Goal: Obtain resource: Download file/media

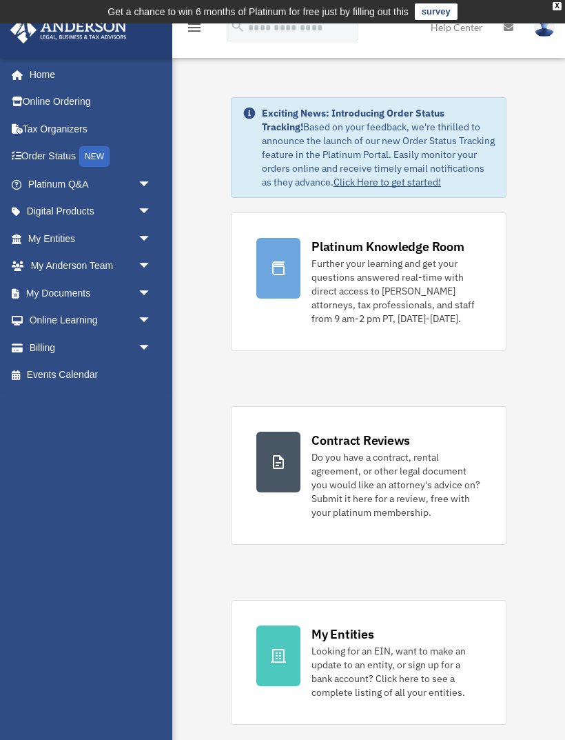
click at [141, 295] on span "arrow_drop_down" at bounding box center [152, 293] width 28 height 28
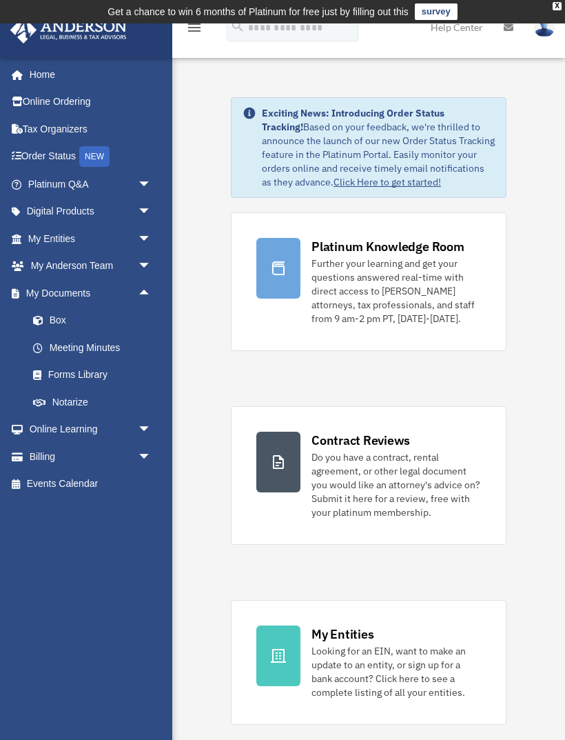
click at [58, 325] on link "Box" at bounding box center [95, 321] width 153 height 28
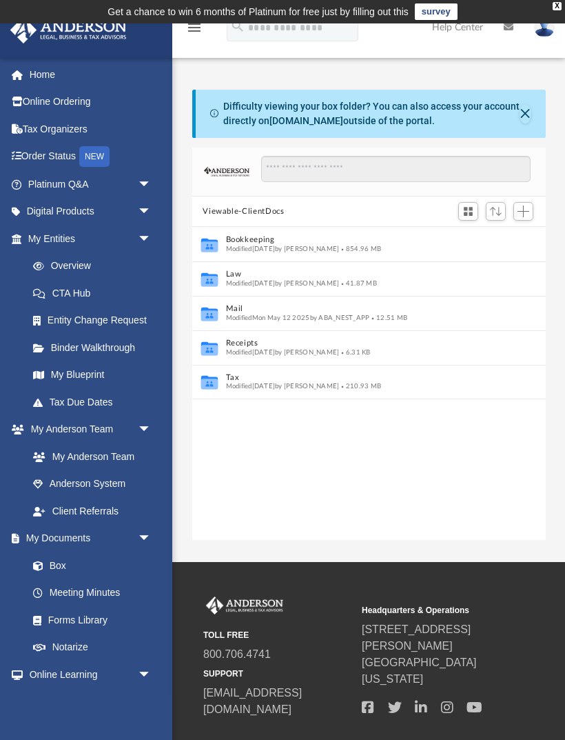
scroll to position [1, 1]
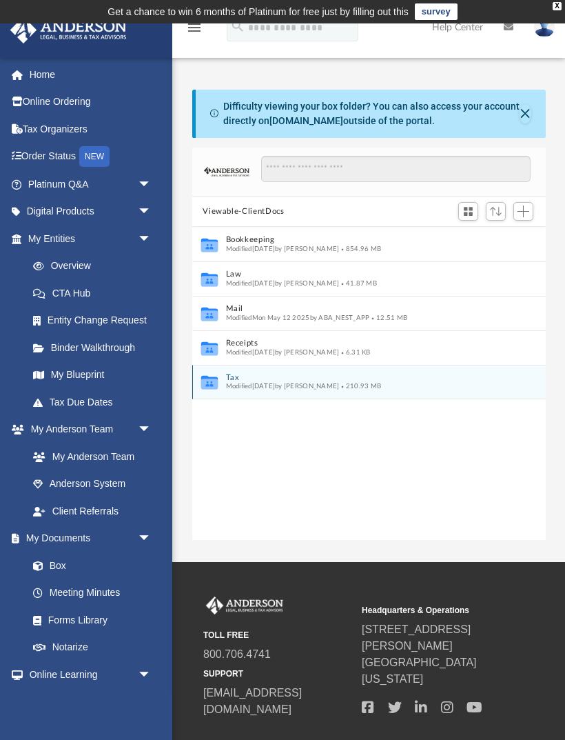
click at [357, 390] on div "Modified Wed Oct 1 2025 by Troy Butler 210.93 MB" at bounding box center [359, 386] width 268 height 9
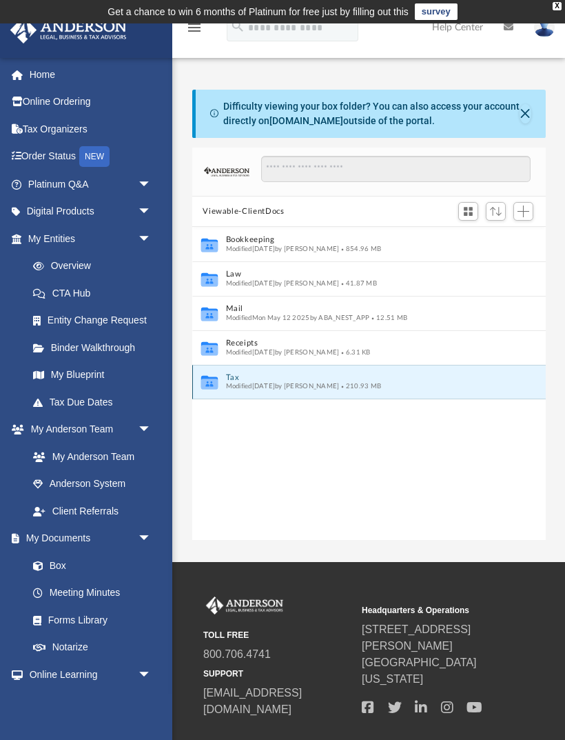
click at [209, 390] on icon "Collaborated Folder" at bounding box center [209, 382] width 21 height 22
click at [226, 383] on span "Modified Wed Oct 1 2025 by Troy Butler" at bounding box center [282, 386] width 114 height 7
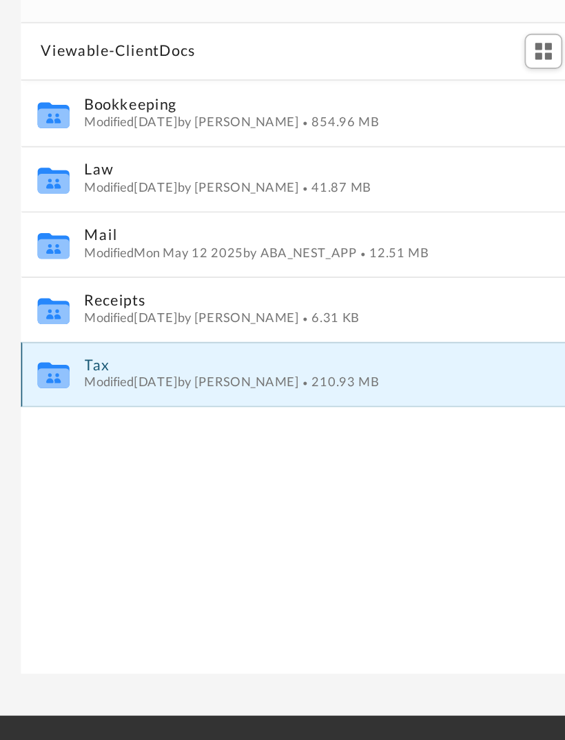
click at [225, 373] on button "Tax" at bounding box center [359, 377] width 268 height 9
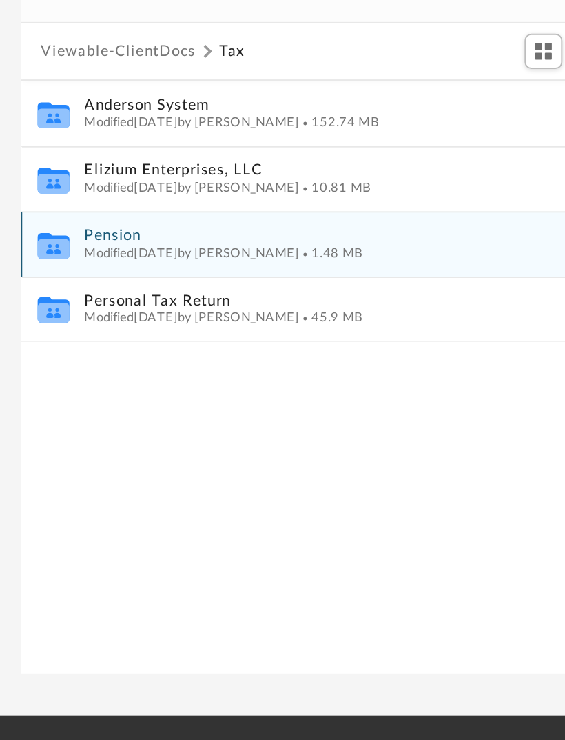
click at [225, 305] on button "Pension" at bounding box center [359, 309] width 268 height 9
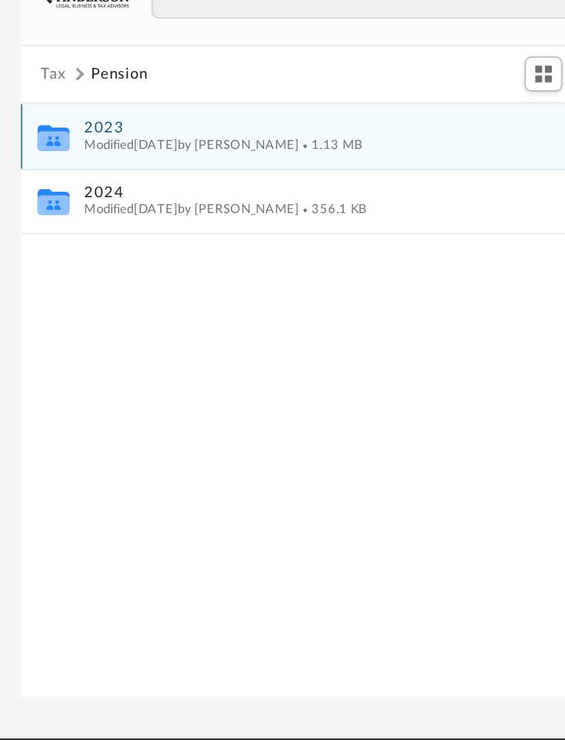
scroll to position [314, 354]
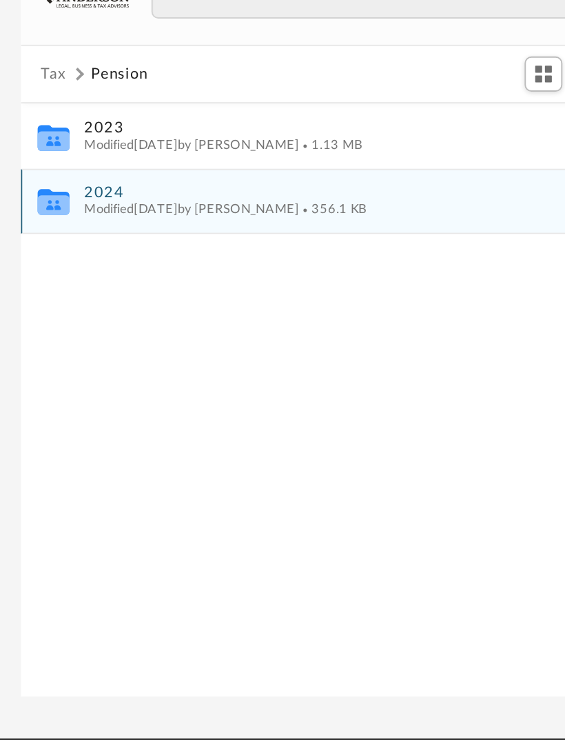
click at [239, 279] on div "Modified Wed Oct 1 2025 by Troy Butler 356.1 KB" at bounding box center [359, 283] width 268 height 9
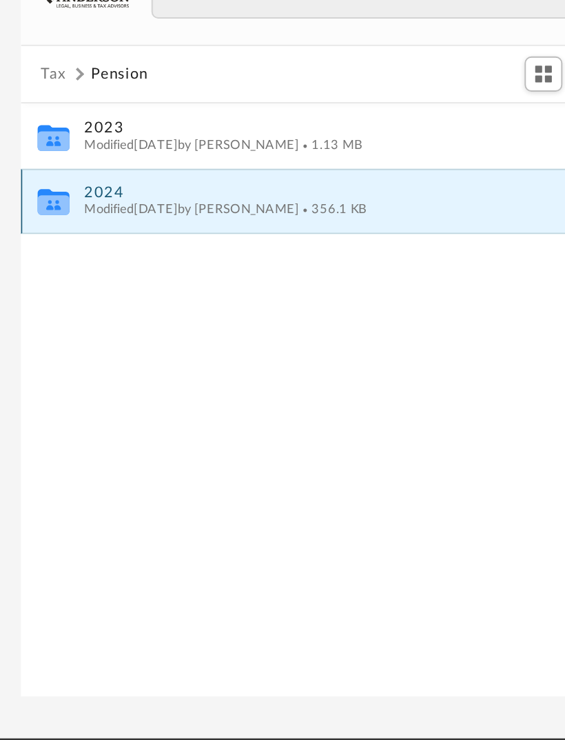
click at [225, 279] on span "Modified Wed Oct 1 2025 by Troy Butler" at bounding box center [282, 282] width 114 height 7
click at [225, 270] on button "2024" at bounding box center [359, 274] width 268 height 9
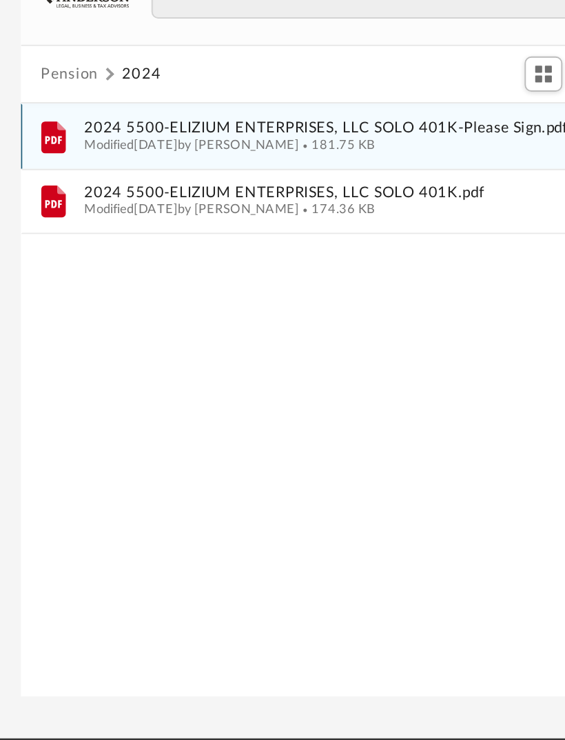
click at [225, 236] on span "2024 5500-ELIZIUM ENTERPRISES, LLC SOLO 401K-Please Sign.pdf" at bounding box center [359, 240] width 268 height 9
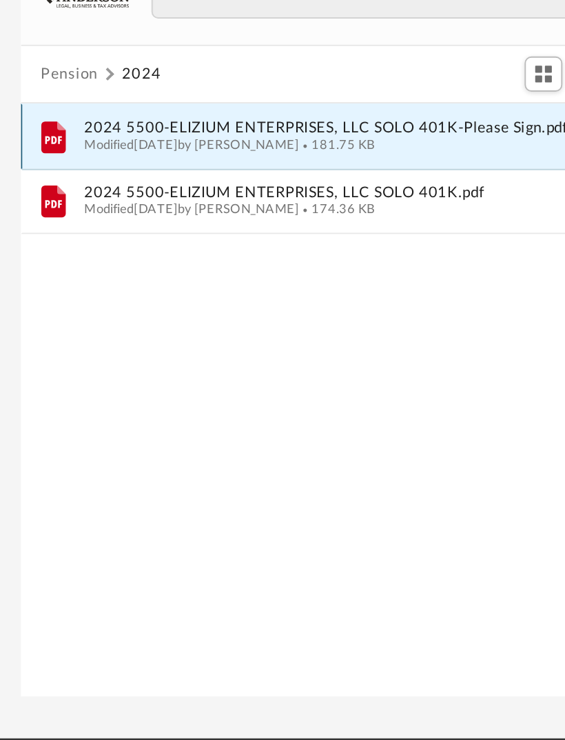
click at [225, 236] on span "2024 5500-ELIZIUM ENTERPRISES, LLC SOLO 401K-Please Sign.pdf" at bounding box center [359, 240] width 268 height 9
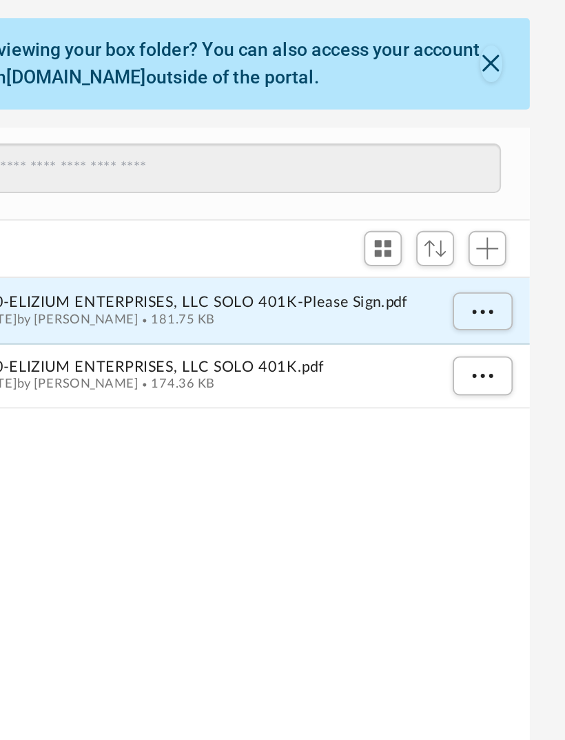
click at [515, 241] on span "More options" at bounding box center [520, 245] width 11 height 8
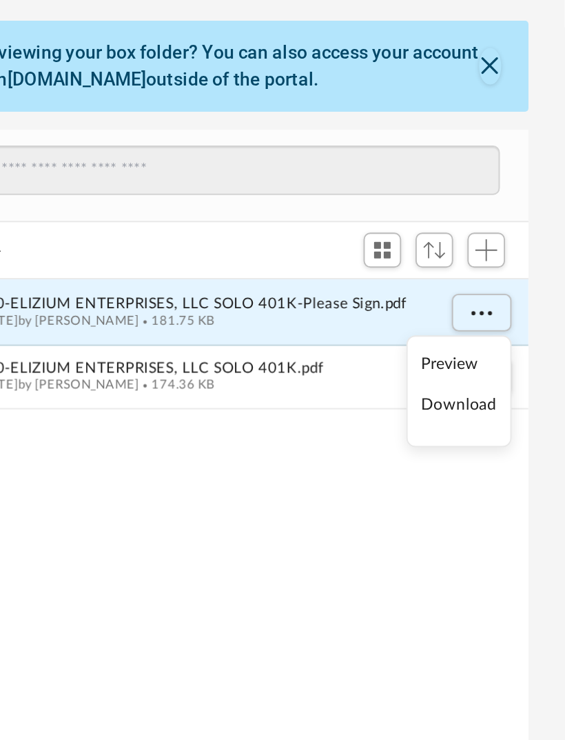
click at [490, 265] on li "Preview" at bounding box center [510, 272] width 40 height 14
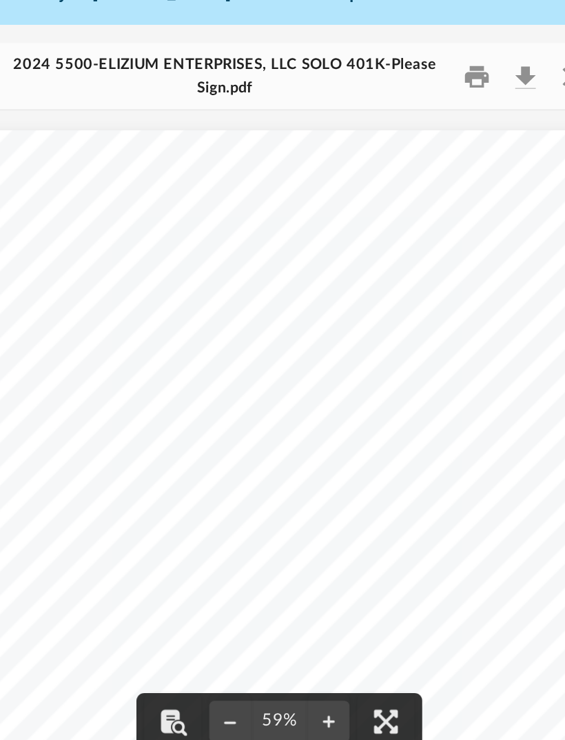
scroll to position [0, 0]
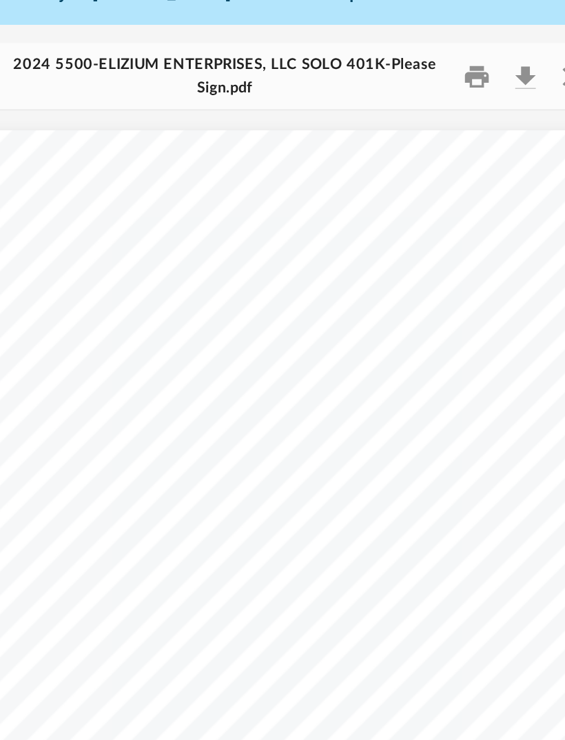
click at [460, 154] on button "Print" at bounding box center [474, 164] width 28 height 21
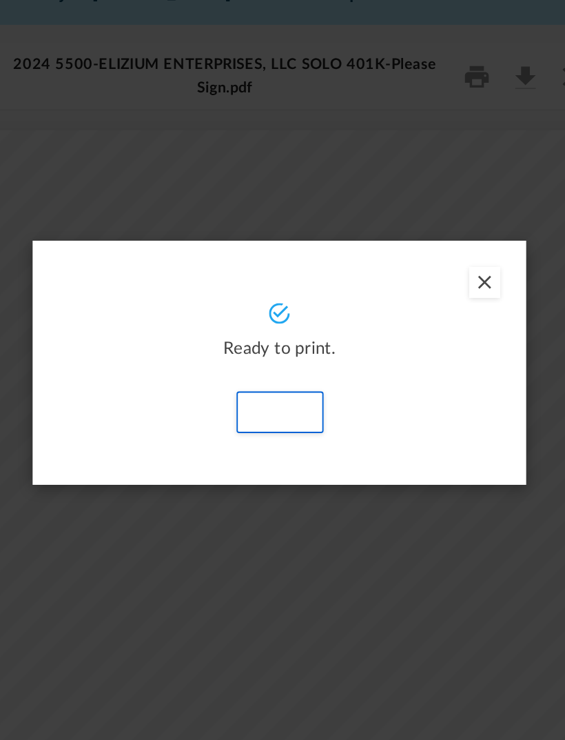
click at [346, 332] on button "Print" at bounding box center [369, 343] width 46 height 22
